Goal: Task Accomplishment & Management: Use online tool/utility

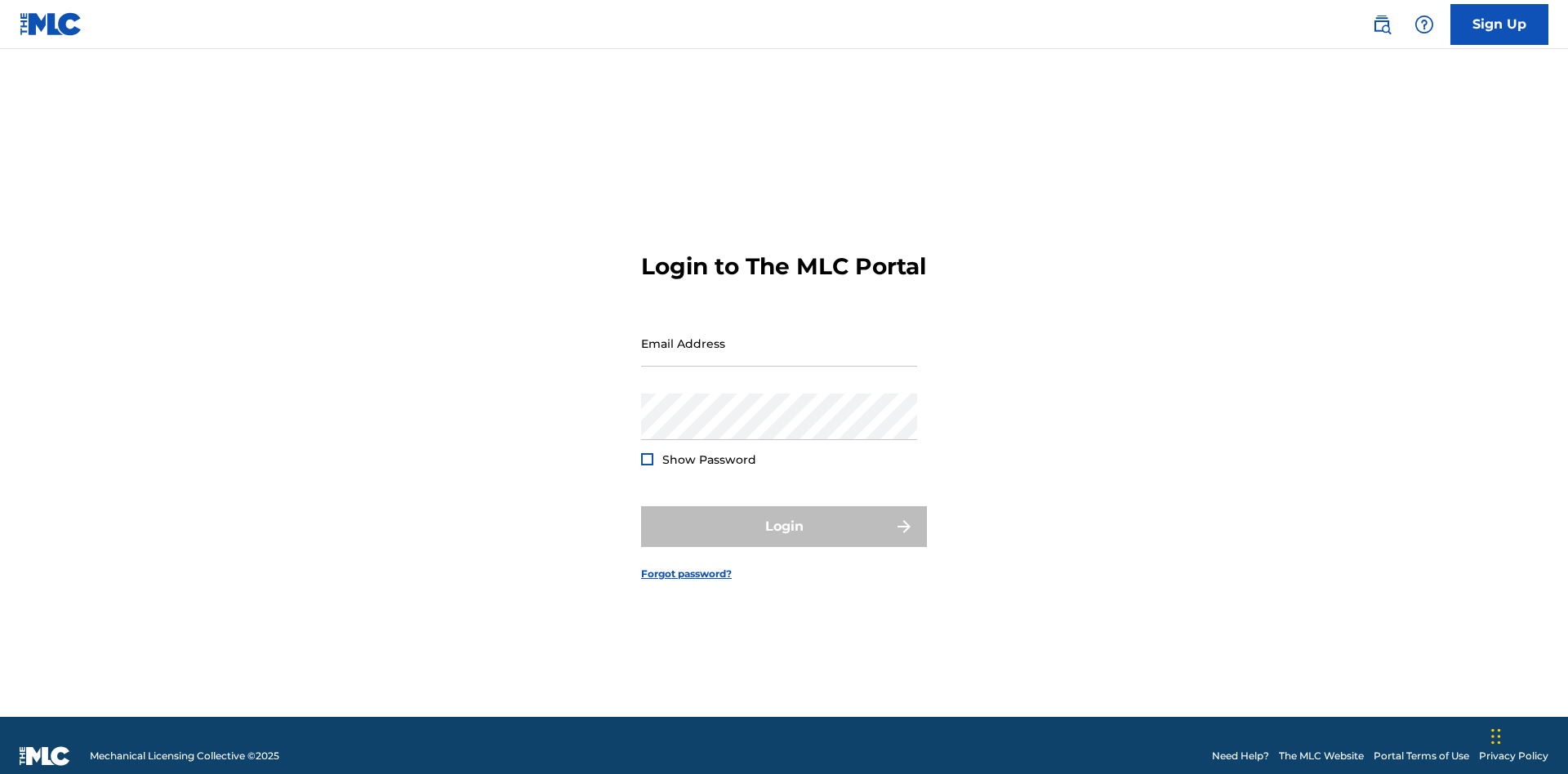
scroll to position [21, 0]
click at [779, 336] on input "Email Address" at bounding box center [779, 343] width 276 height 46
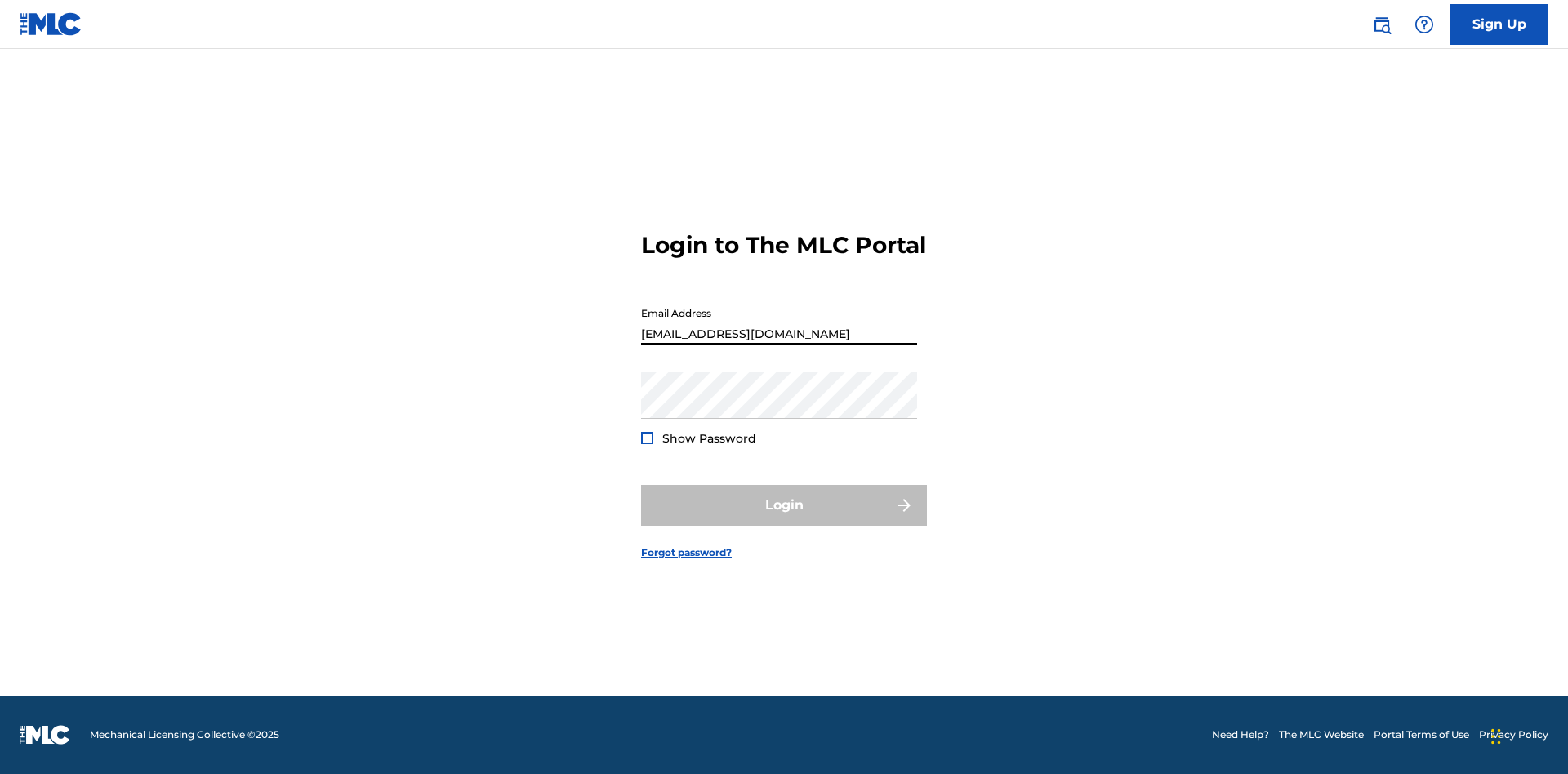
type input "[EMAIL_ADDRESS][DOMAIN_NAME]"
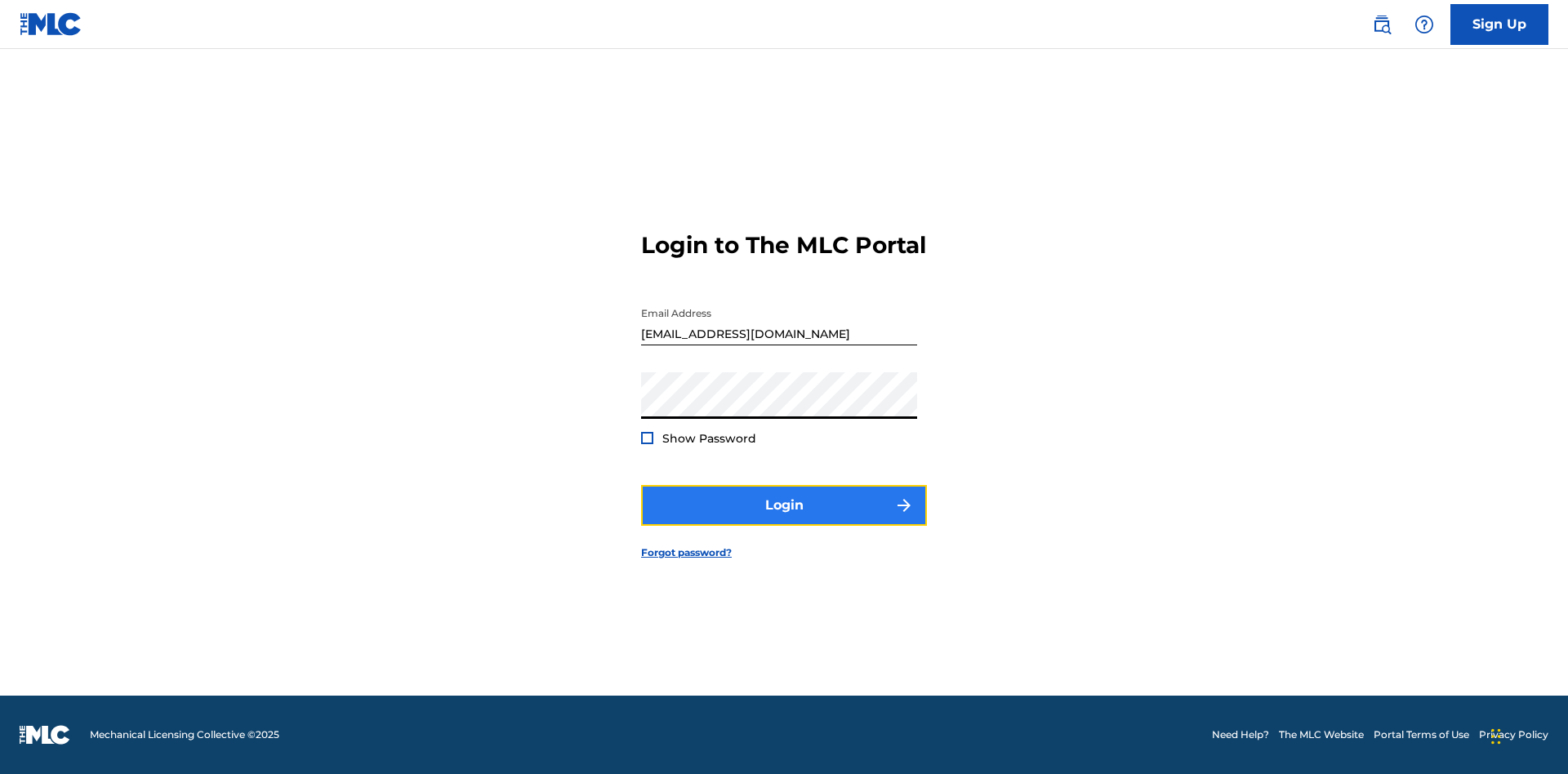
click at [784, 519] on button "Login" at bounding box center [784, 506] width 286 height 41
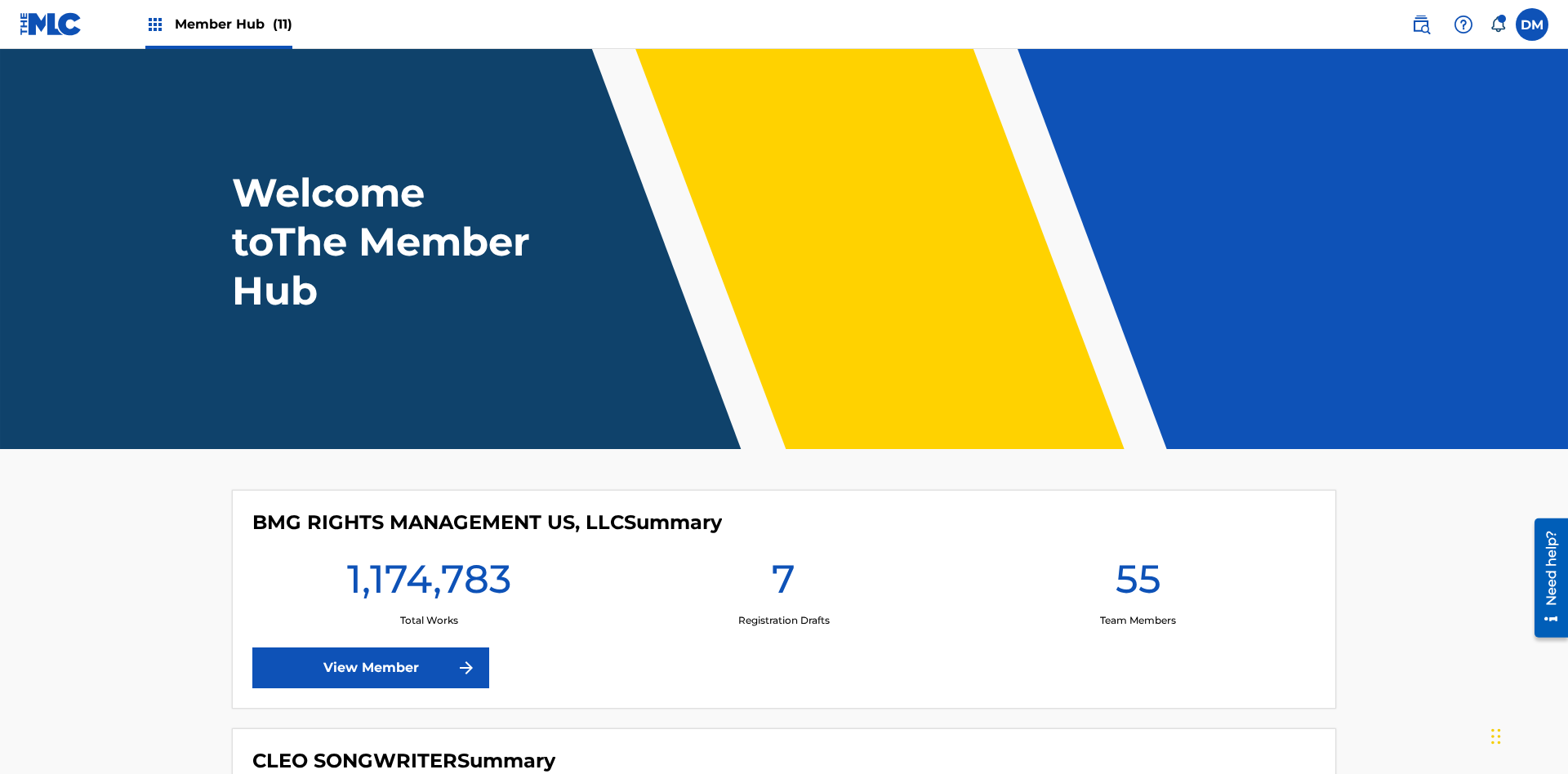
click at [233, 24] on span "Member Hub (11)" at bounding box center [234, 24] width 118 height 19
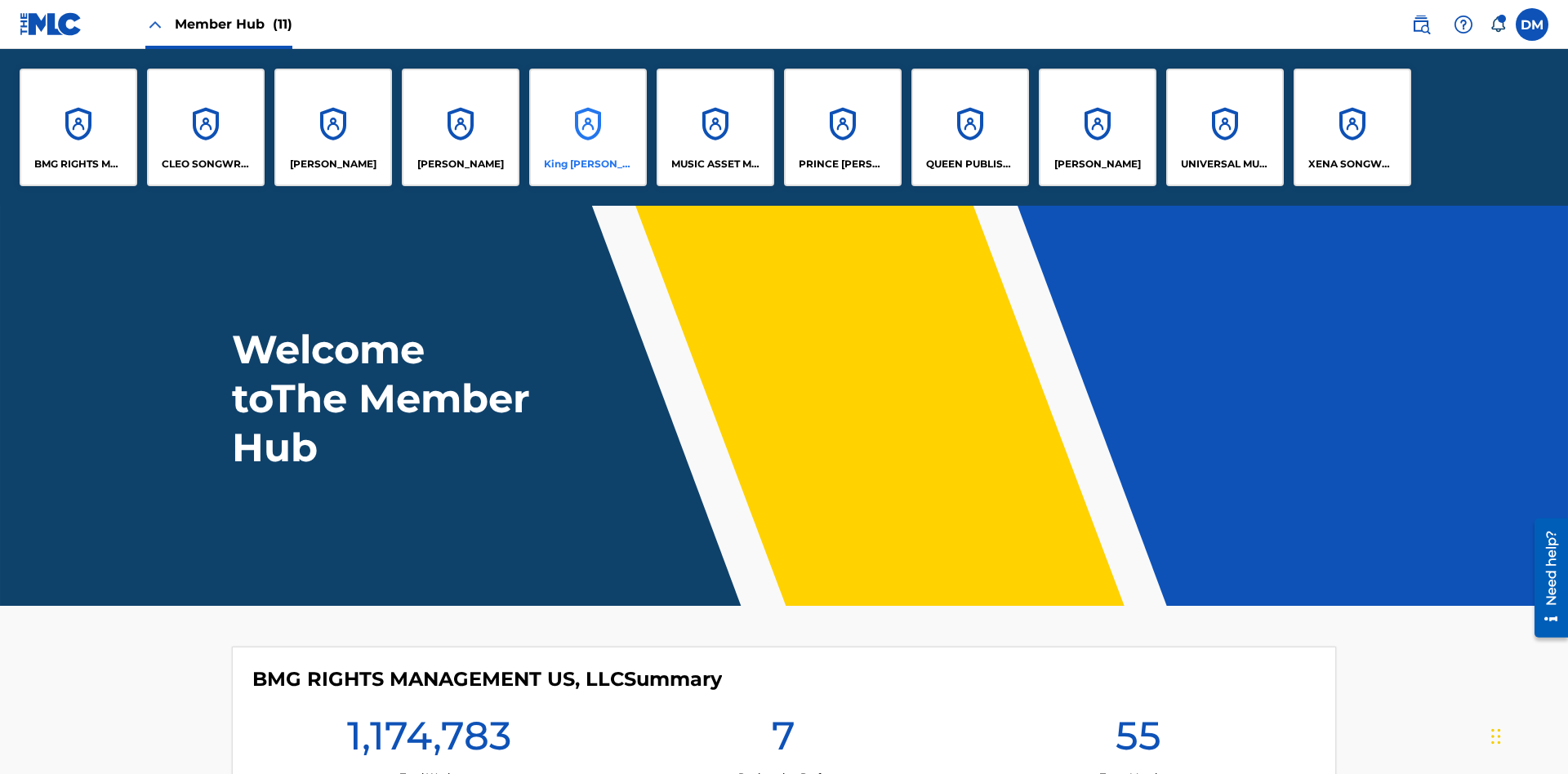
click at [587, 164] on p "King [PERSON_NAME]" at bounding box center [588, 164] width 89 height 15
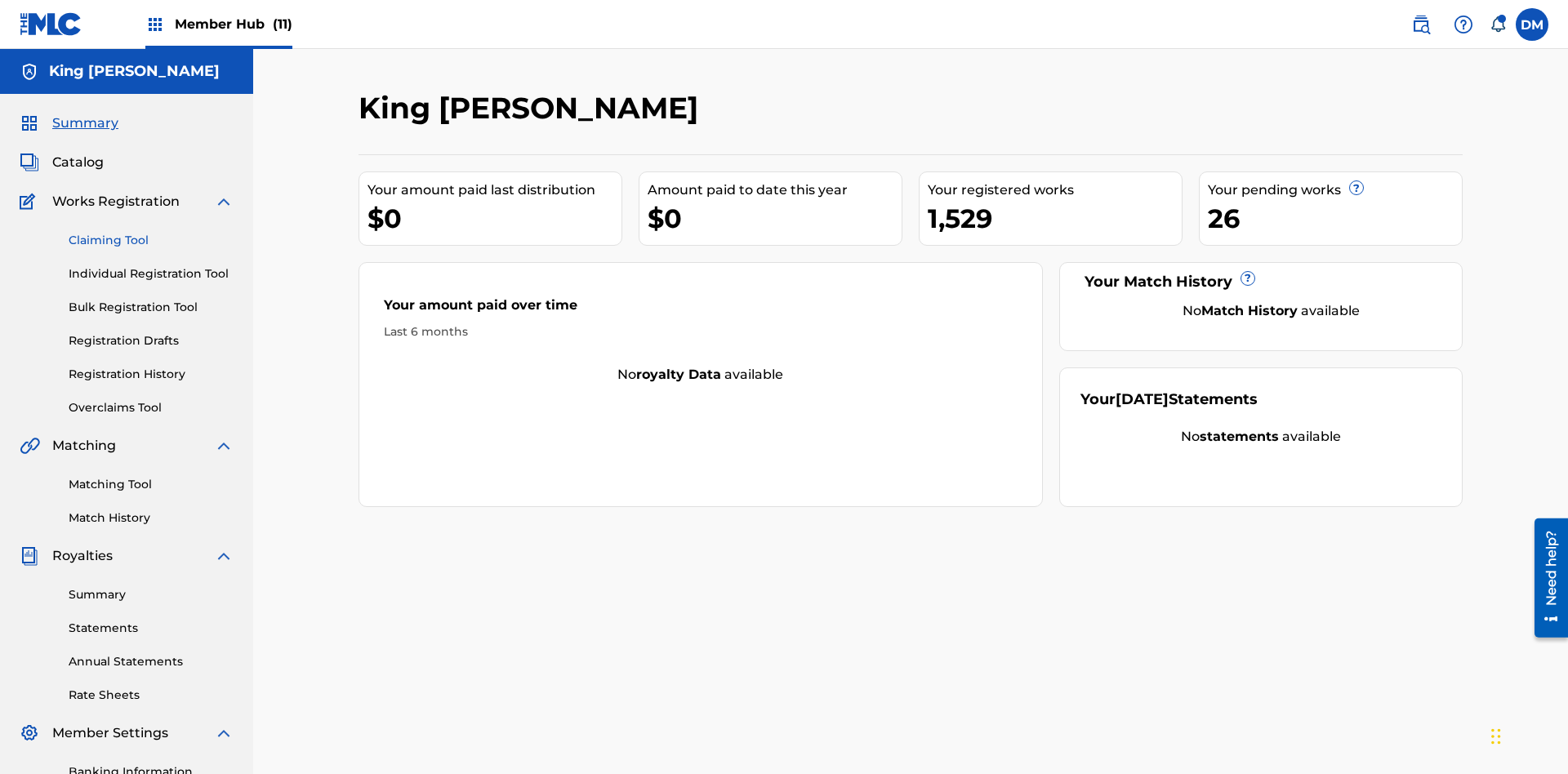
click at [151, 232] on link "Claiming Tool" at bounding box center [151, 241] width 165 height 17
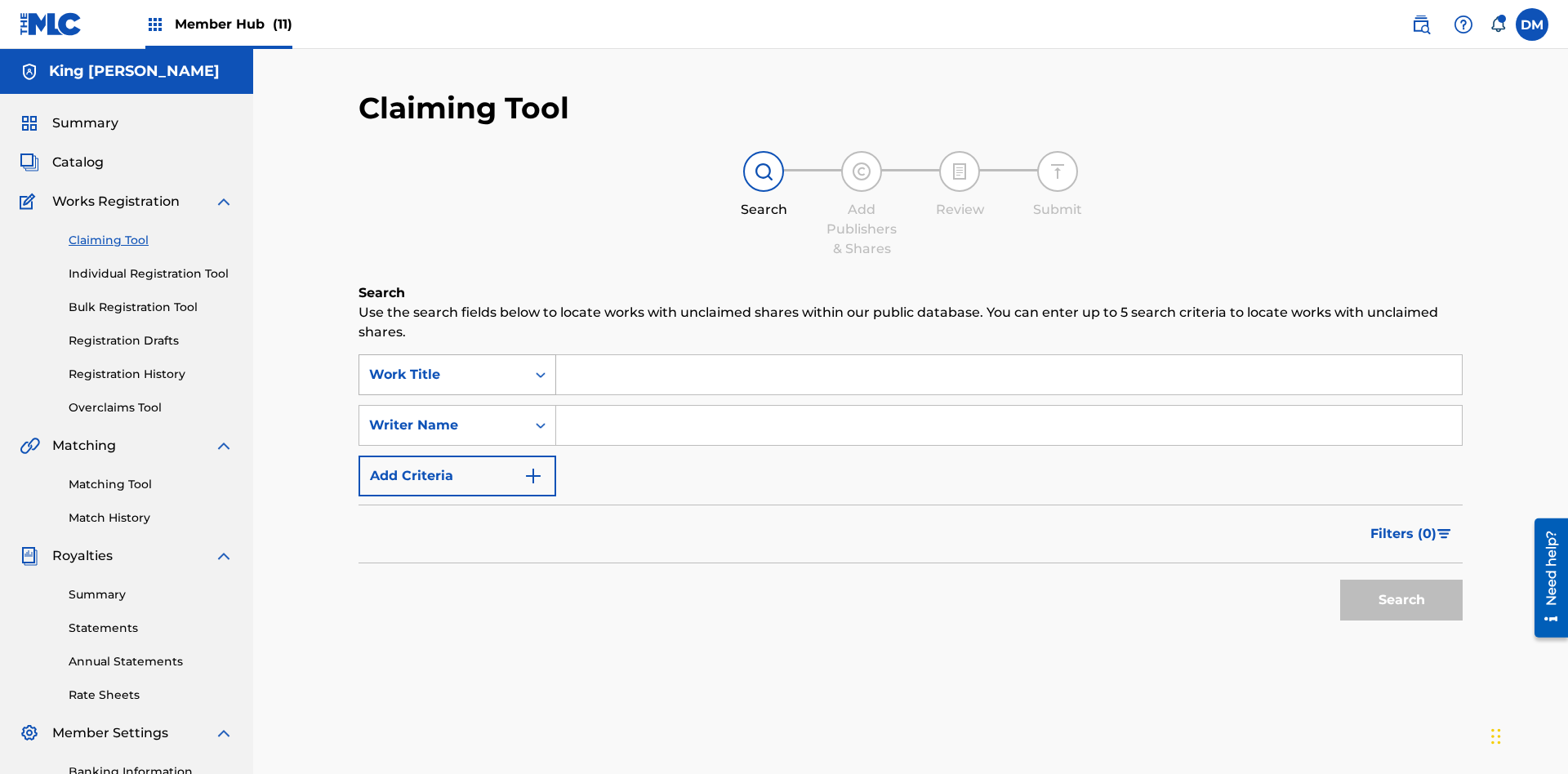
click at [443, 365] on div "Work Title" at bounding box center [443, 375] width 147 height 19
click at [1402, 580] on button "Search" at bounding box center [1402, 600] width 123 height 41
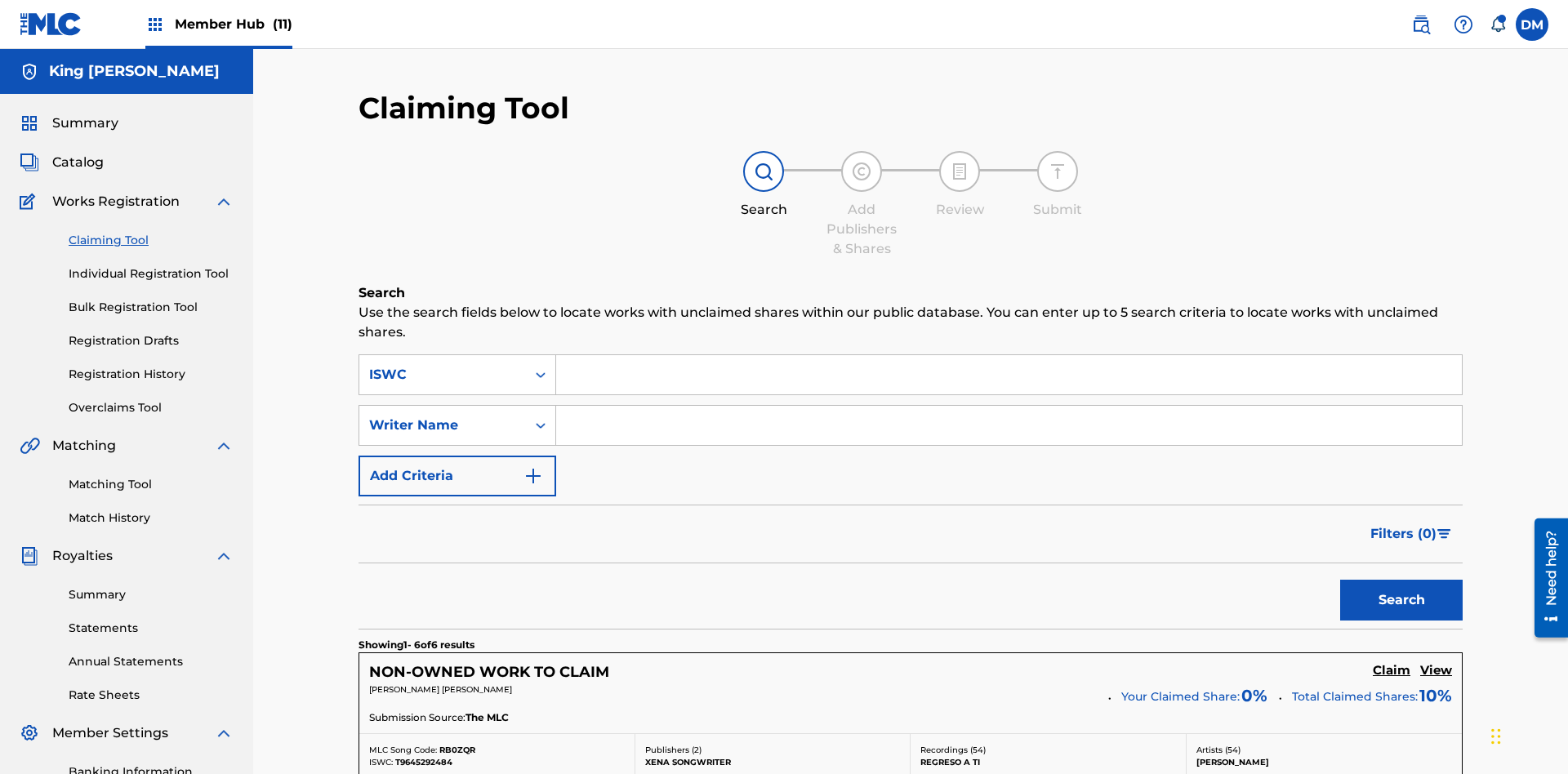
click at [1008, 406] on input "Search Form" at bounding box center [1008, 425] width 906 height 39
type input "[PERSON_NAME] [PERSON_NAME]"
click at [1402, 580] on button "Search" at bounding box center [1402, 600] width 123 height 41
click at [1008, 406] on input "[PERSON_NAME] [PERSON_NAME]" at bounding box center [1008, 425] width 906 height 39
click at [443, 365] on div "ISWC" at bounding box center [443, 375] width 147 height 19
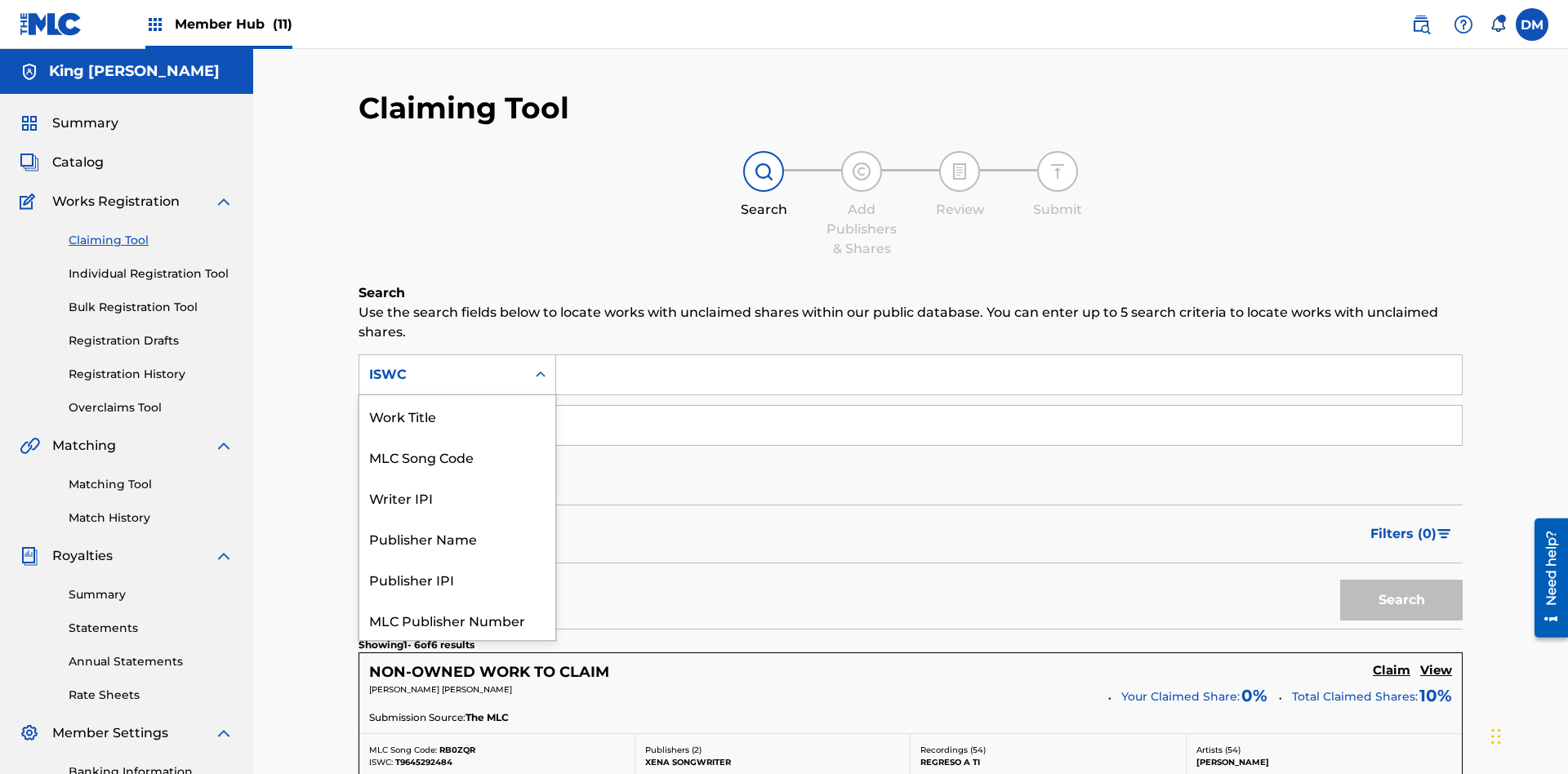
click at [458, 416] on div "Work Title" at bounding box center [457, 416] width 196 height 41
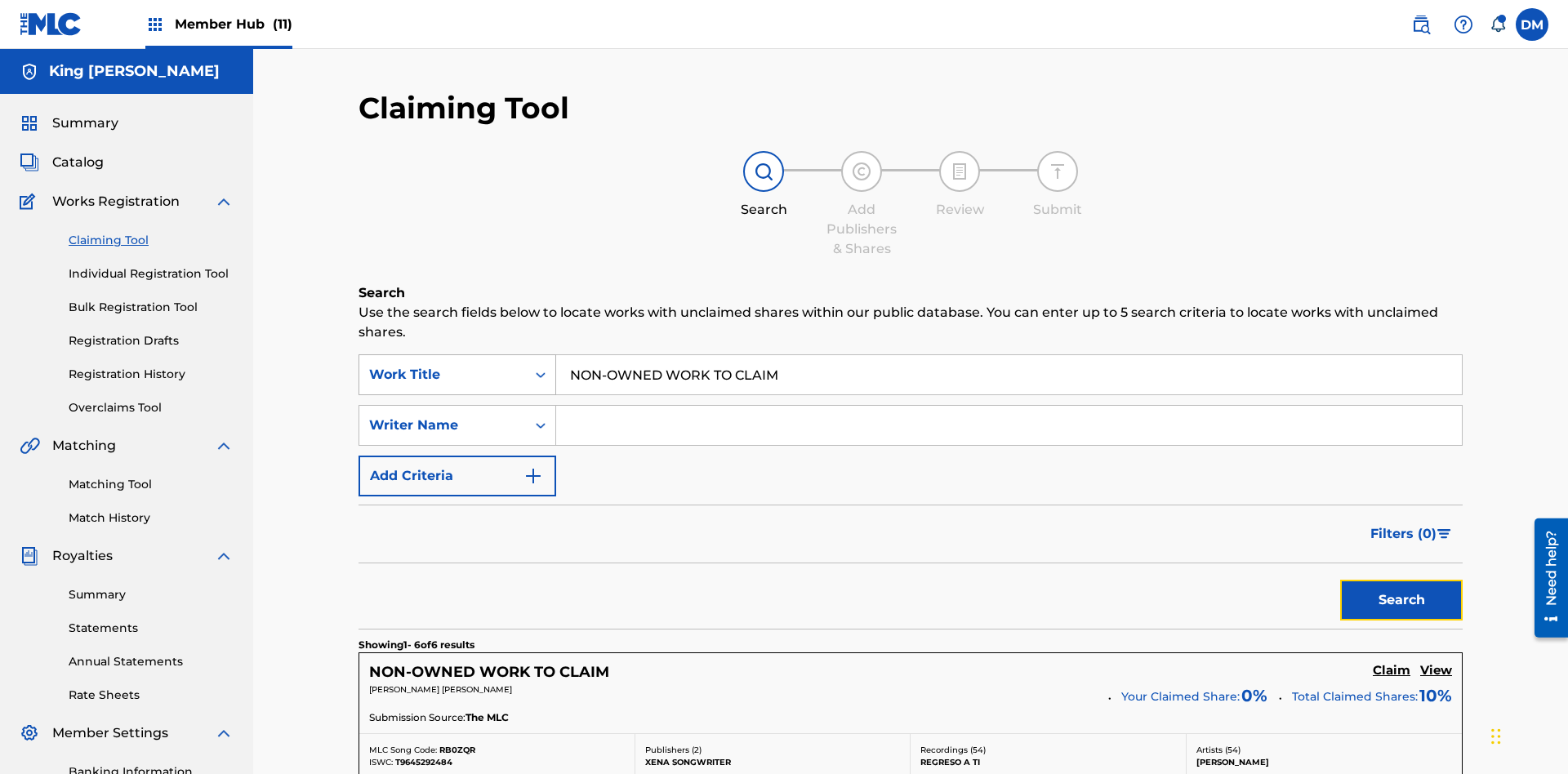
click at [1402, 580] on button "Search" at bounding box center [1402, 600] width 123 height 41
click at [1008, 356] on input "NON-OWNED WORK TO CLAIM" at bounding box center [1008, 375] width 906 height 39
click at [443, 365] on div "Work Title" at bounding box center [443, 375] width 147 height 19
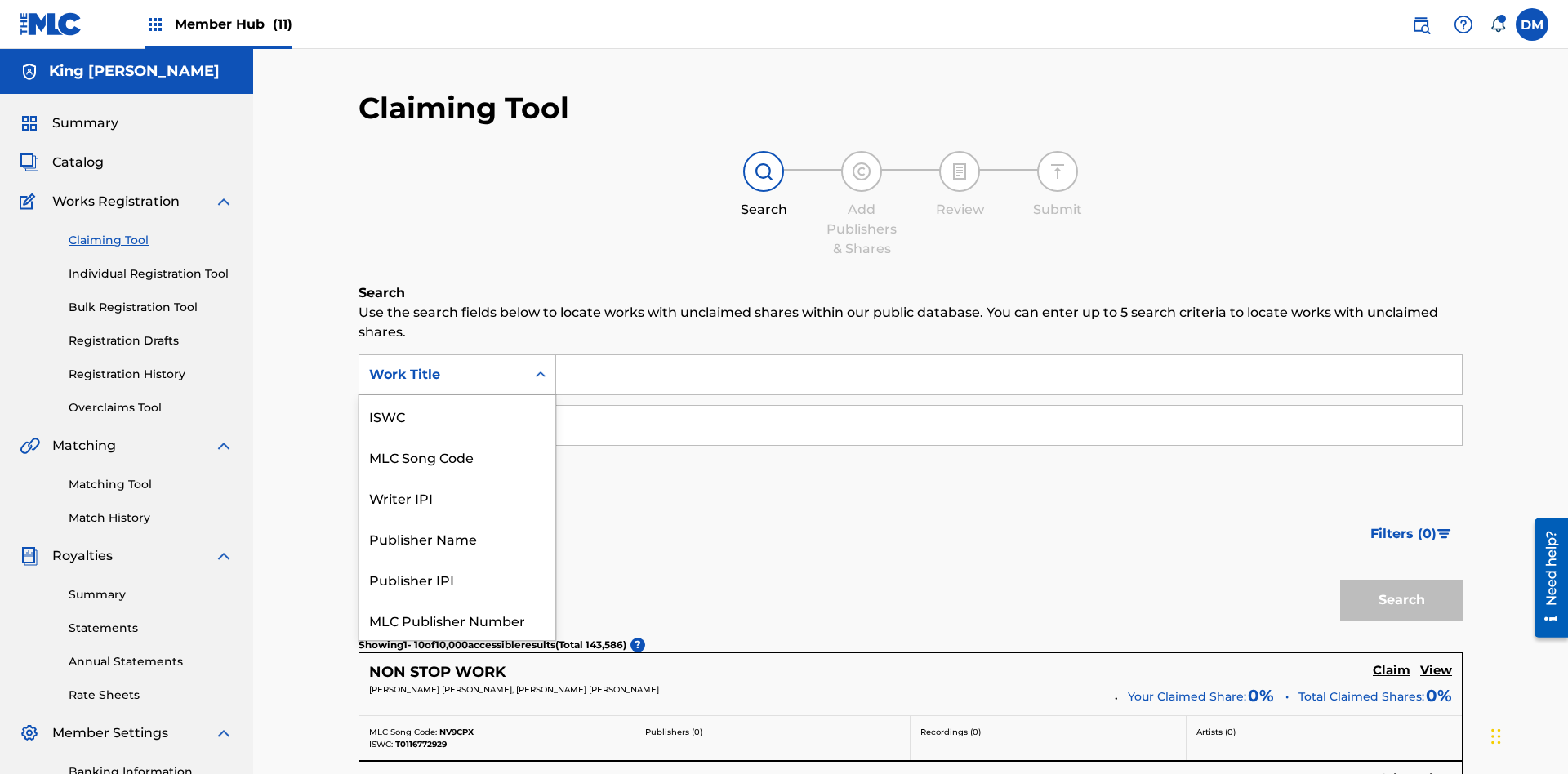
click at [458, 436] on div "MLC Song Code" at bounding box center [457, 456] width 196 height 41
click at [1402, 580] on button "Search" at bounding box center [1402, 600] width 123 height 41
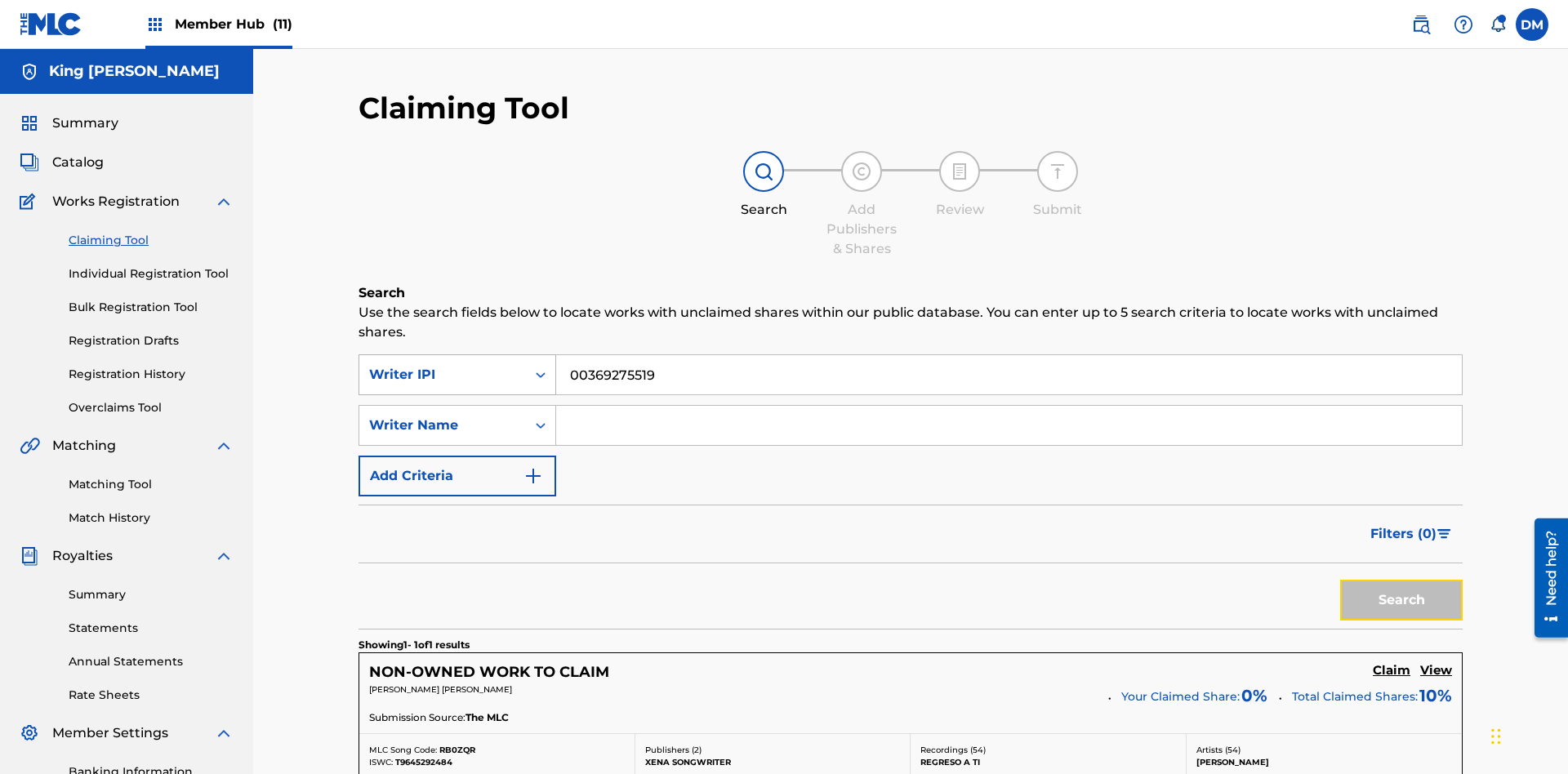
click at [1402, 580] on button "Search" at bounding box center [1402, 600] width 123 height 41
click at [1008, 356] on input "00369275519" at bounding box center [1008, 375] width 906 height 39
click at [443, 365] on div "Writer IPI" at bounding box center [443, 375] width 147 height 19
click at [1402, 580] on button "Search" at bounding box center [1402, 600] width 123 height 41
click at [443, 365] on div "Publisher Name" at bounding box center [443, 375] width 147 height 19
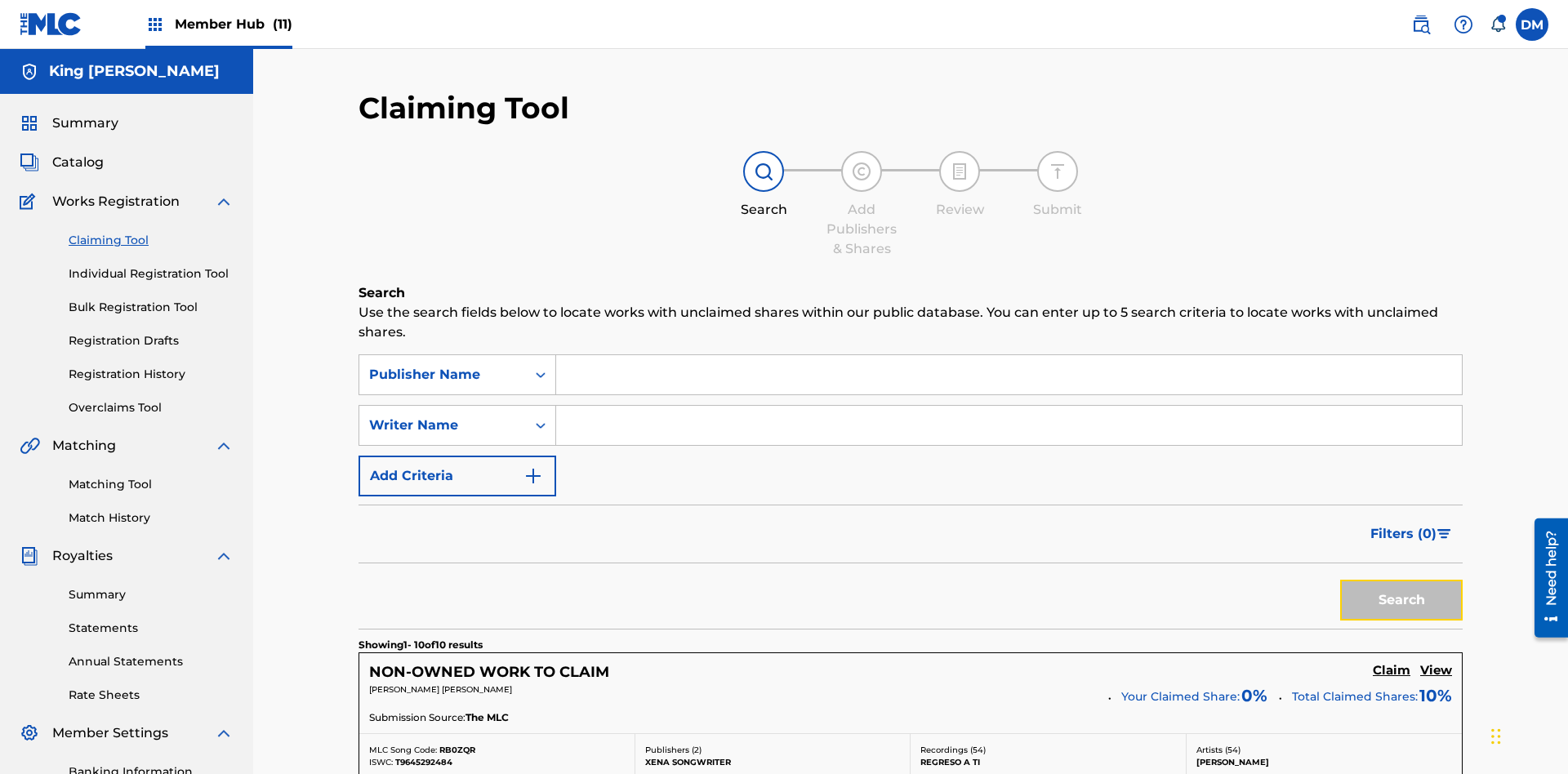
click at [1402, 580] on button "Search" at bounding box center [1402, 600] width 123 height 41
click at [443, 365] on div "Publisher IPI" at bounding box center [443, 375] width 147 height 19
click at [1402, 580] on button "Search" at bounding box center [1402, 600] width 123 height 41
click at [458, 456] on button "Add Criteria" at bounding box center [457, 476] width 198 height 41
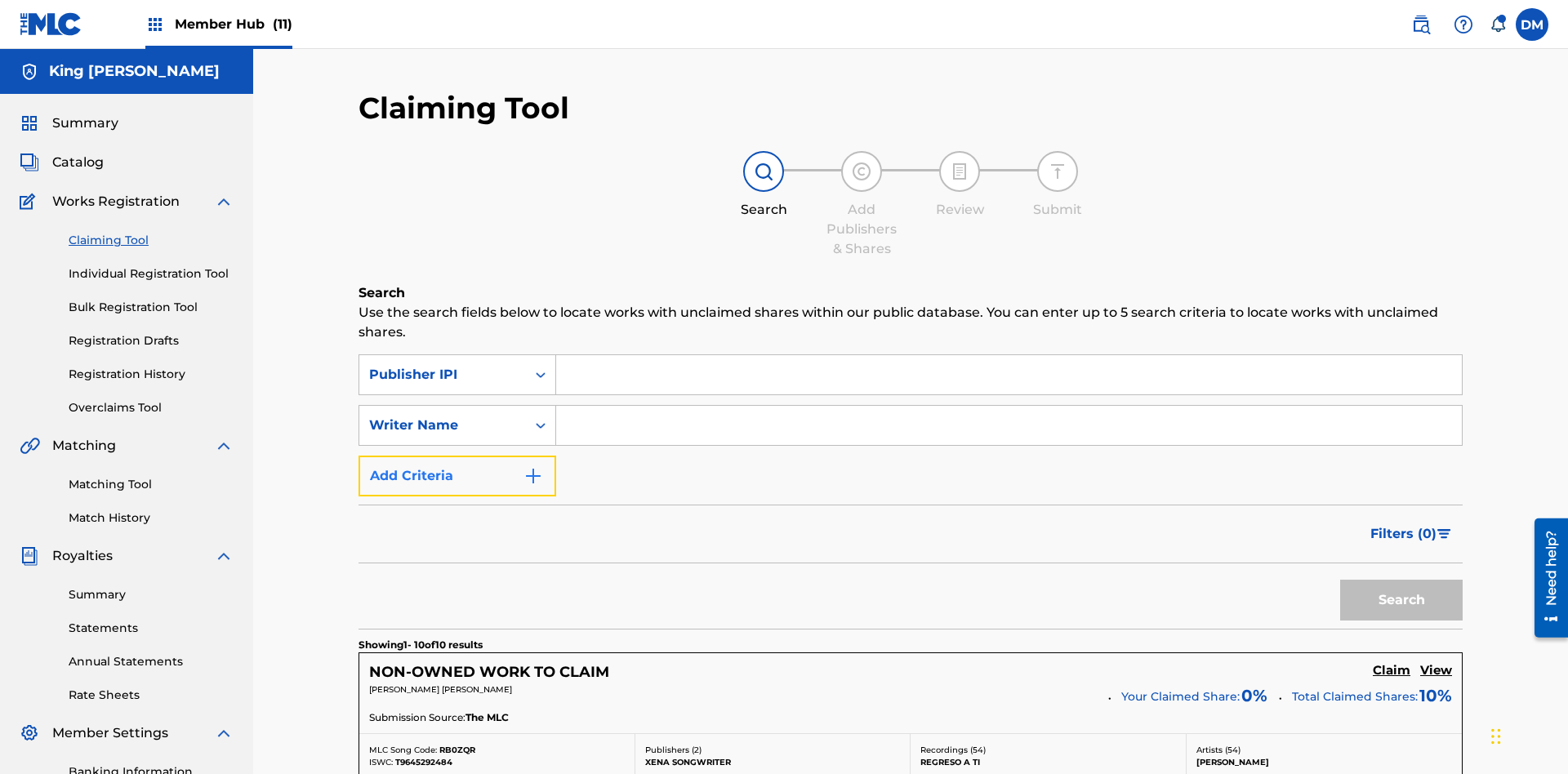
click at [458, 456] on button "Add Criteria" at bounding box center [457, 476] width 198 height 41
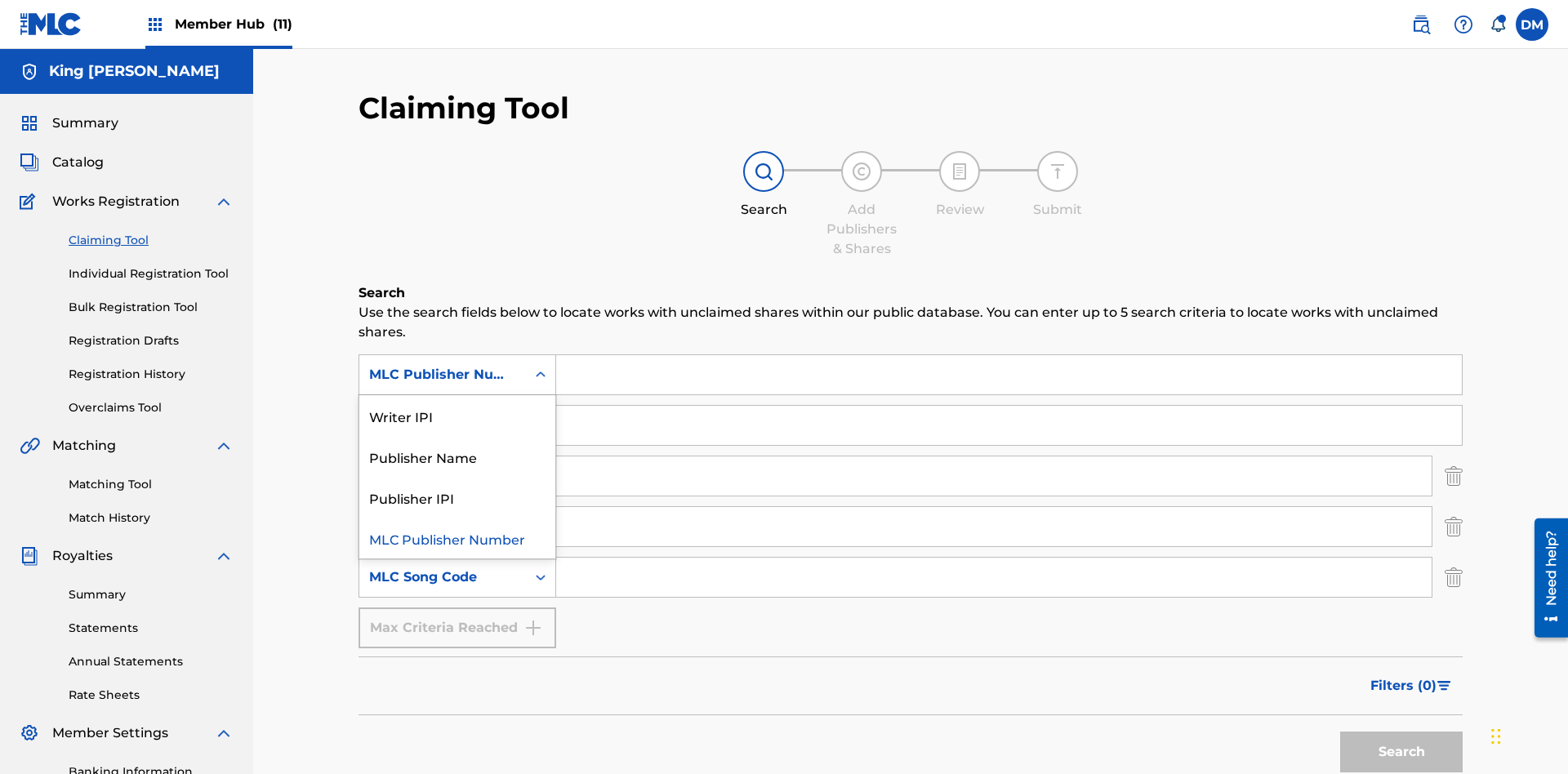
click at [458, 436] on div "Publisher Name" at bounding box center [457, 456] width 196 height 41
click at [443, 416] on div "Writer Name" at bounding box center [443, 425] width 147 height 19
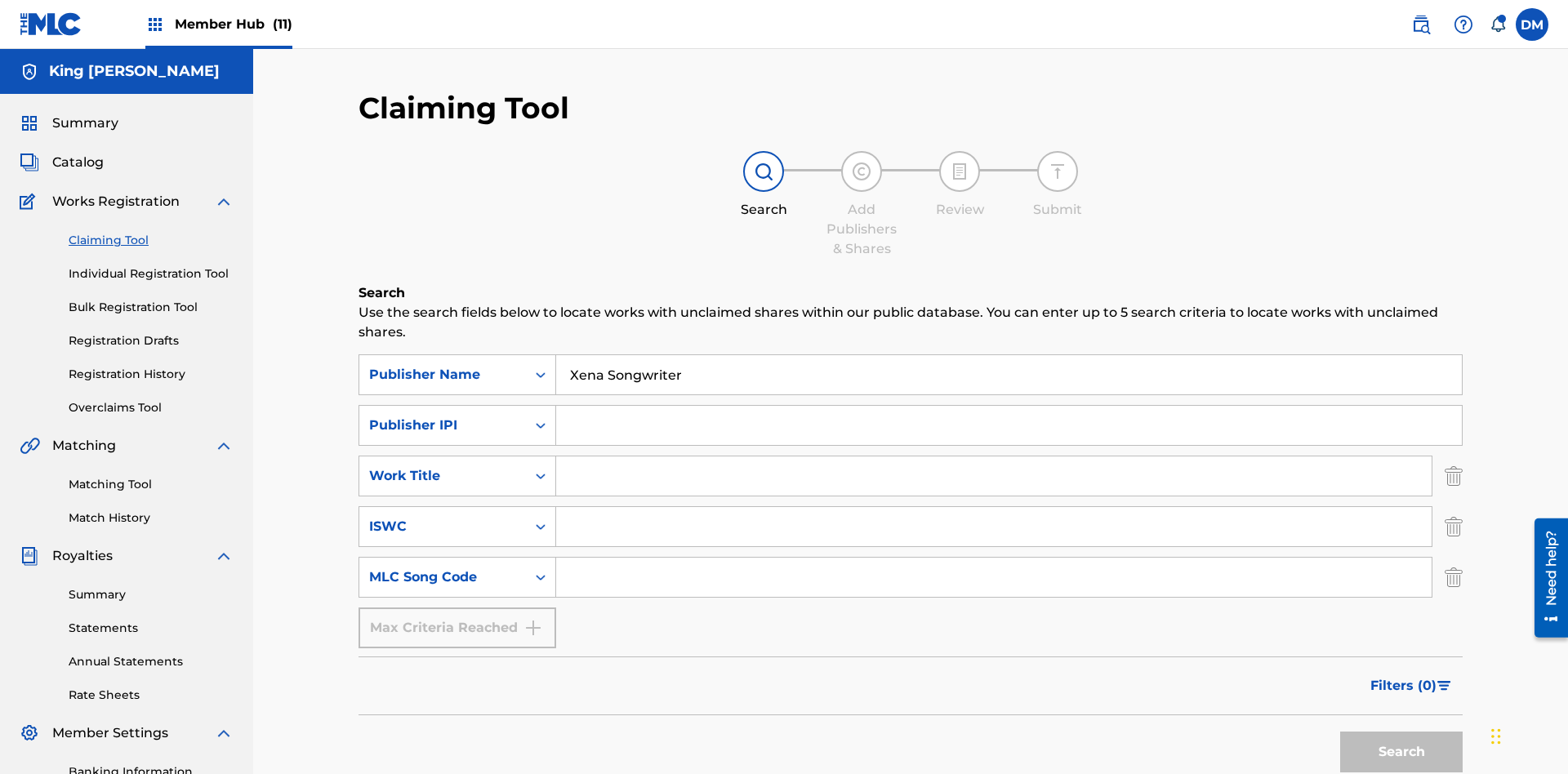
click at [1008, 406] on input "Search Form" at bounding box center [1008, 425] width 906 height 39
type input "99184874065"
click at [994, 457] on input "Search Form" at bounding box center [994, 476] width 876 height 39
click at [994, 507] on input "Search Form" at bounding box center [994, 526] width 876 height 39
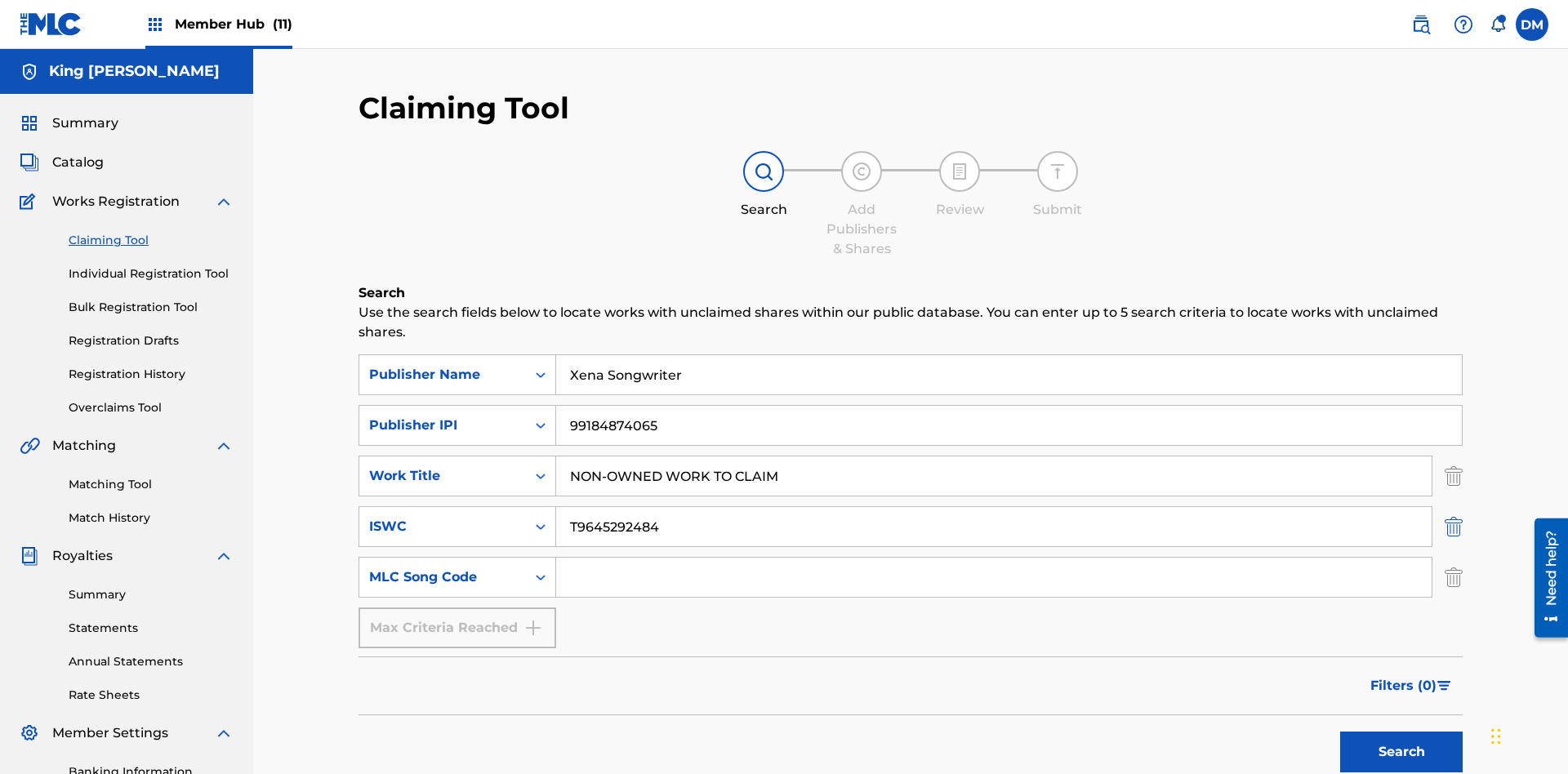
click at [994, 558] on input "Search Form" at bounding box center [994, 577] width 876 height 39
type input "RB0ZQR"
click at [1402, 732] on button "Search" at bounding box center [1402, 752] width 123 height 41
click at [1454, 456] on img "Search Form" at bounding box center [1454, 476] width 18 height 41
click at [1454, 506] on img "Search Form" at bounding box center [1454, 526] width 18 height 41
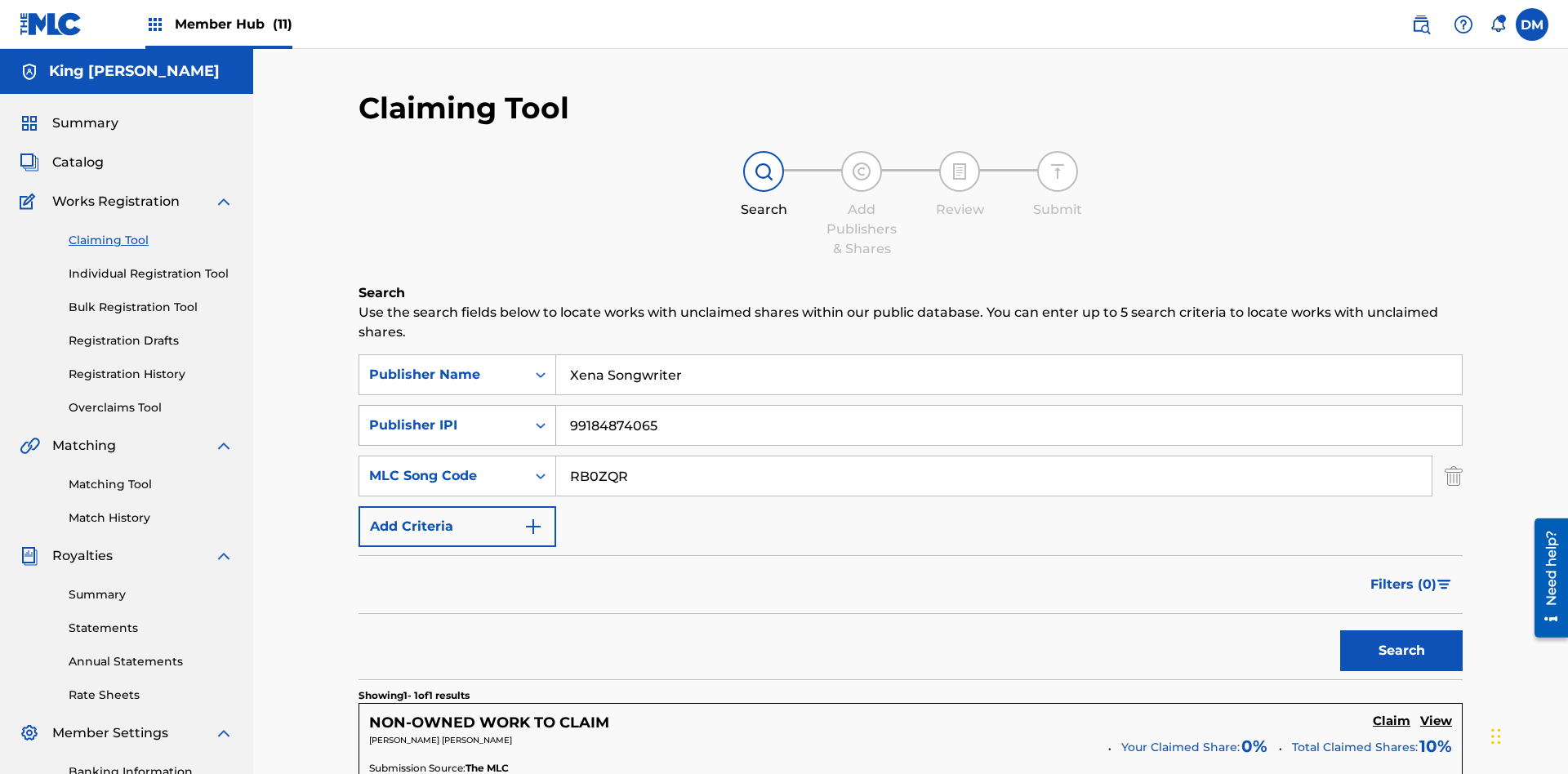
click at [994, 457] on input "RB0ZQR" at bounding box center [994, 476] width 876 height 39
click at [1008, 356] on input "Xena Songwriter" at bounding box center [1008, 375] width 906 height 39
click at [1008, 406] on input "99184874065" at bounding box center [1008, 425] width 906 height 39
click at [443, 365] on div "Publisher Name" at bounding box center [443, 375] width 147 height 19
click at [443, 416] on div "Publisher IPI" at bounding box center [443, 425] width 147 height 19
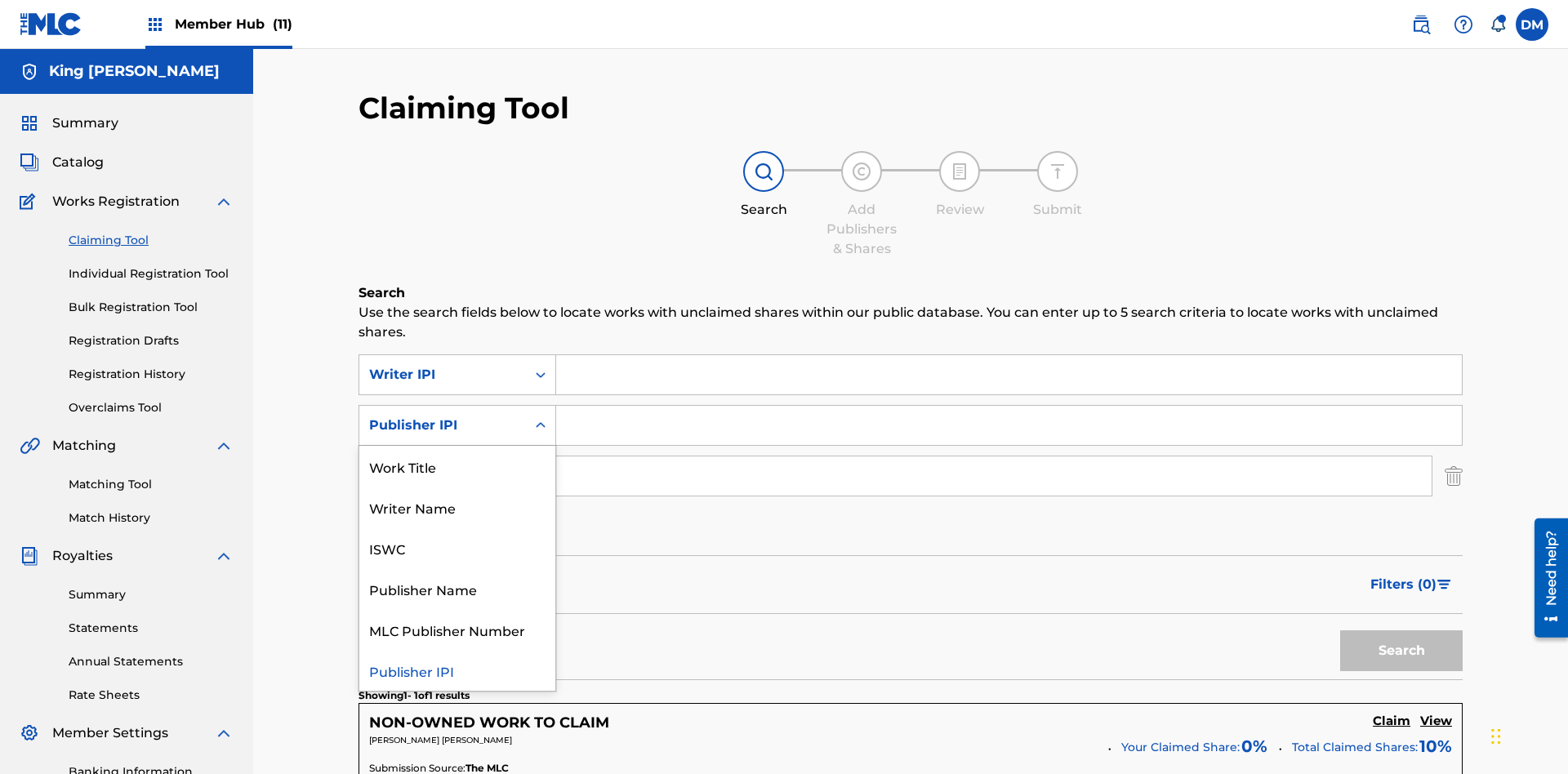
click at [458, 609] on div "MLC Publisher Number" at bounding box center [457, 629] width 196 height 41
click at [443, 466] on div "MLC Song Code" at bounding box center [443, 476] width 147 height 19
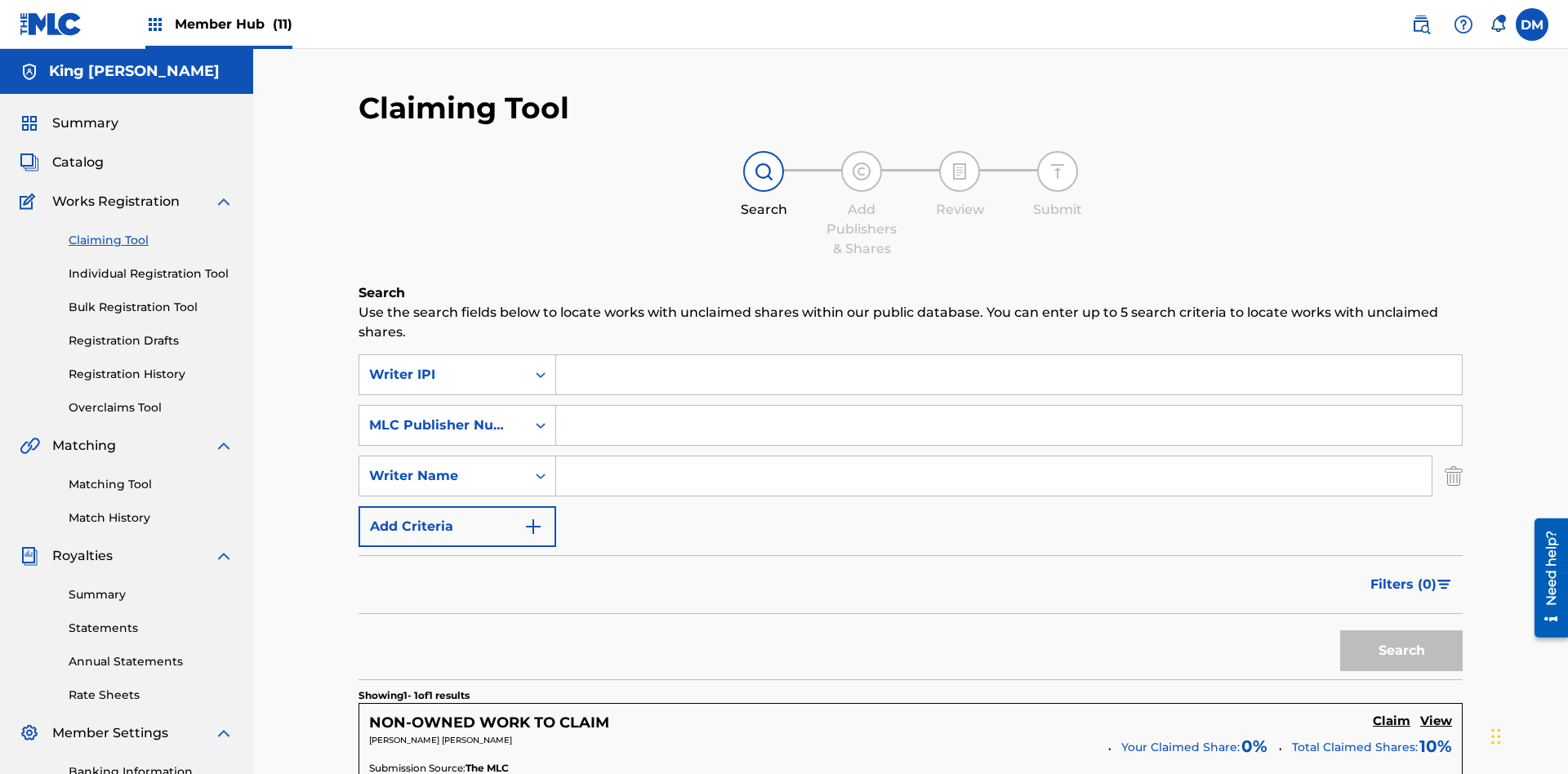
click at [1008, 356] on input "Search Form" at bounding box center [1008, 375] width 906 height 39
click at [1008, 406] on input "Search Form" at bounding box center [1008, 425] width 906 height 39
click at [994, 457] on input "Search Form" at bounding box center [994, 476] width 876 height 39
click at [1402, 630] on button "Search" at bounding box center [1402, 650] width 123 height 41
